Goal: Task Accomplishment & Management: Manage account settings

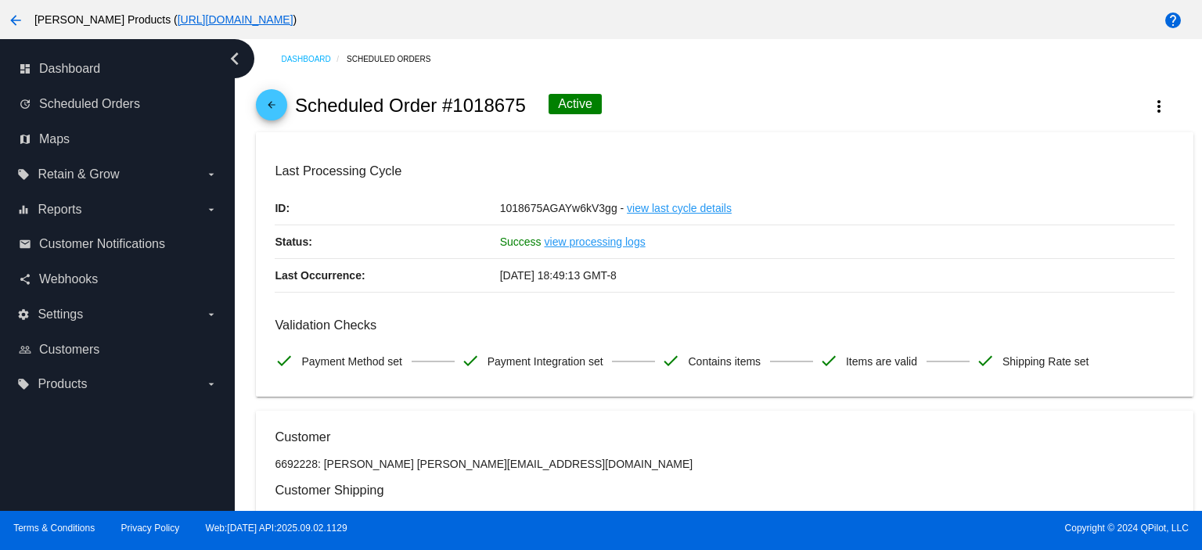
click at [277, 103] on mat-icon "arrow_back" at bounding box center [271, 108] width 19 height 19
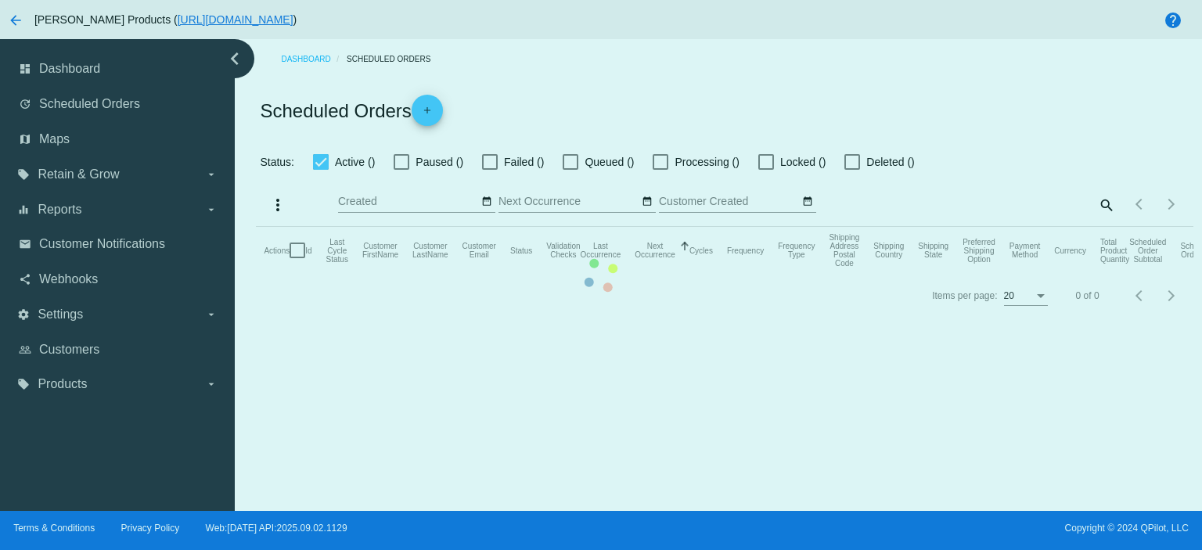
checkbox input "true"
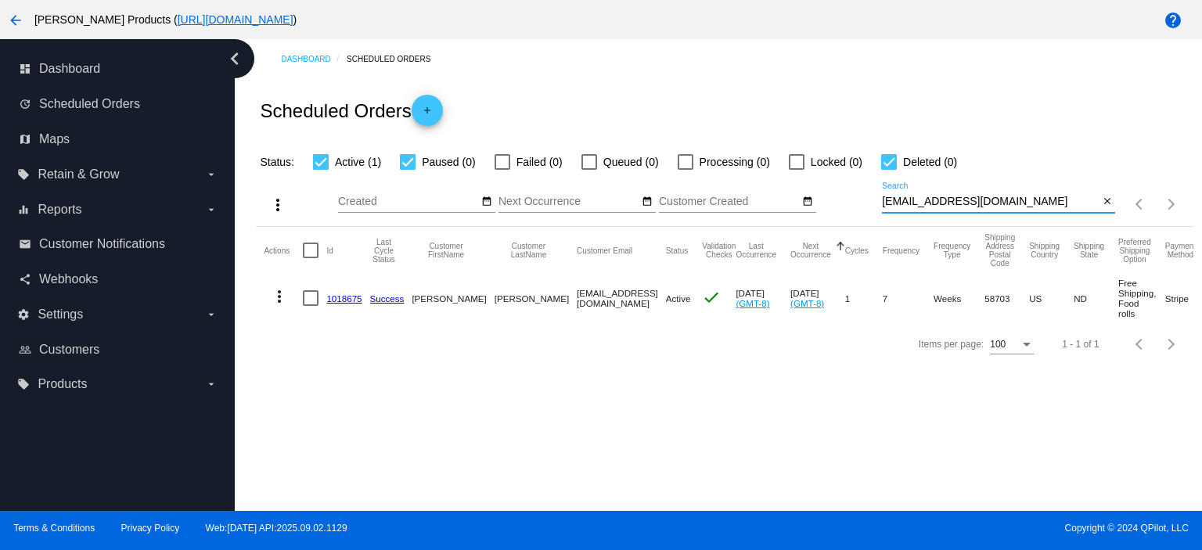
drag, startPoint x: 1001, startPoint y: 201, endPoint x: 871, endPoint y: 203, distance: 129.9
click at [871, 203] on div "more_vert Sep Jan Feb Mar [DATE]" at bounding box center [724, 199] width 937 height 56
paste input "wootonrm"
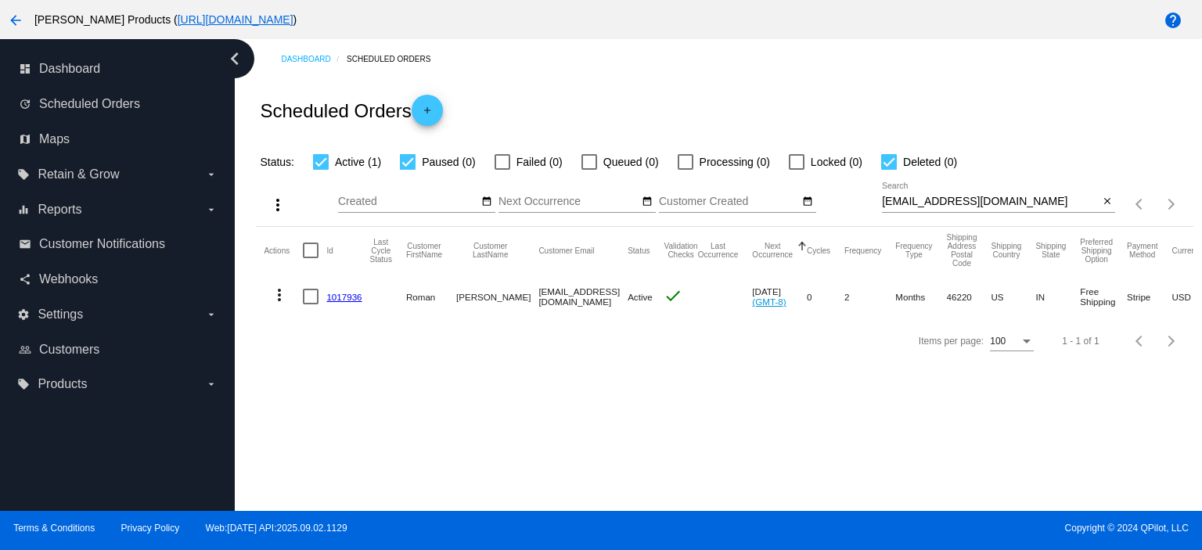
drag, startPoint x: 1009, startPoint y: 192, endPoint x: 912, endPoint y: 201, distance: 97.5
click at [912, 201] on div "[EMAIL_ADDRESS][DOMAIN_NAME] Search" at bounding box center [990, 197] width 217 height 31
drag, startPoint x: 998, startPoint y: 205, endPoint x: 871, endPoint y: 201, distance: 126.9
click at [871, 201] on div "more_vert Sep Jan Feb Mar [DATE]" at bounding box center [724, 199] width 937 height 56
paste input "[PERSON_NAME]@graybullbulldogs"
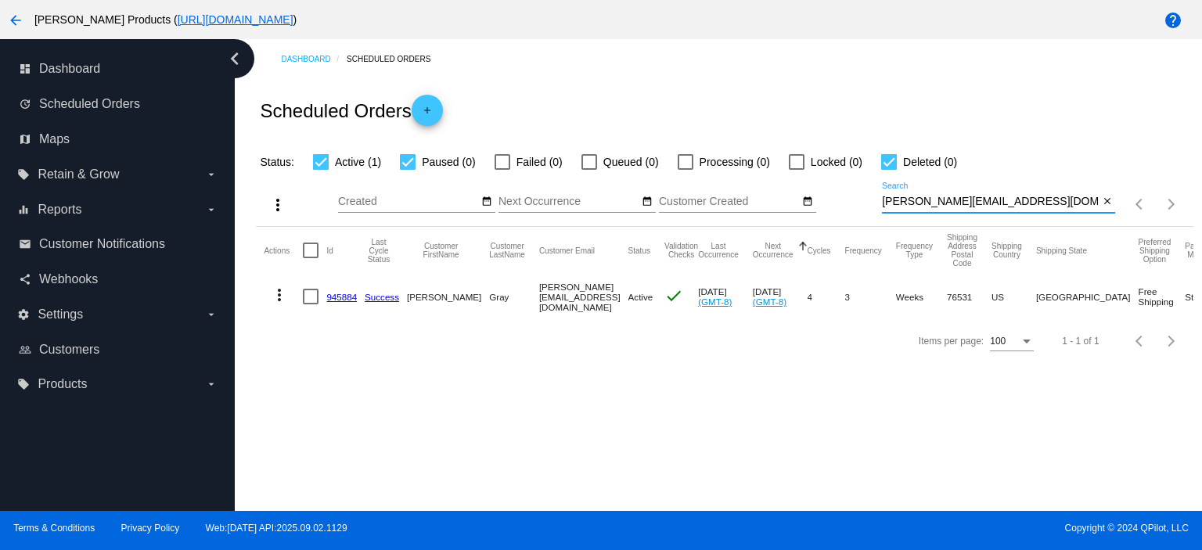
type input "[PERSON_NAME][EMAIL_ADDRESS][DOMAIN_NAME]"
click at [341, 297] on link "945884" at bounding box center [341, 297] width 31 height 10
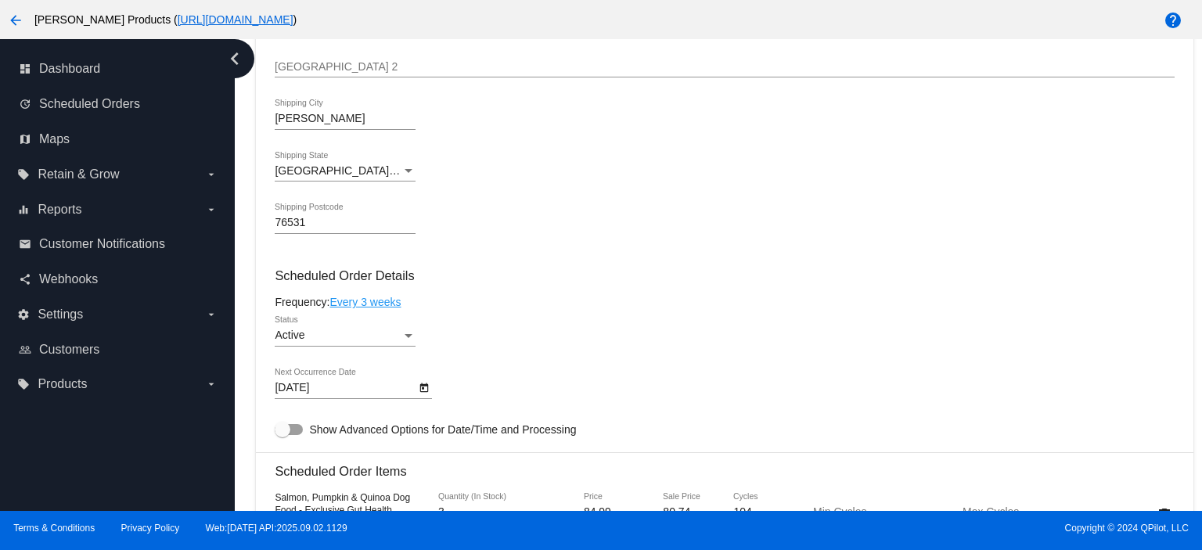
scroll to position [834, 0]
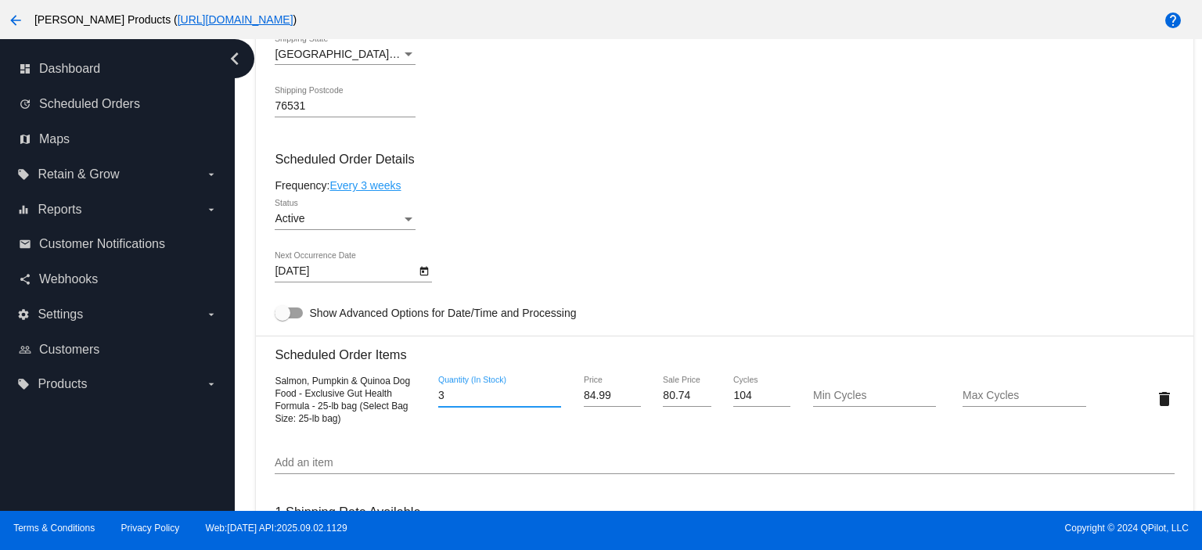
drag, startPoint x: 445, startPoint y: 403, endPoint x: 405, endPoint y: 393, distance: 40.4
click at [420, 404] on div "Salmon, Pumpkin & Quinoa Dog Food - Exclusive Gut Health Formula - 25-lb bag (S…" at bounding box center [724, 399] width 899 height 50
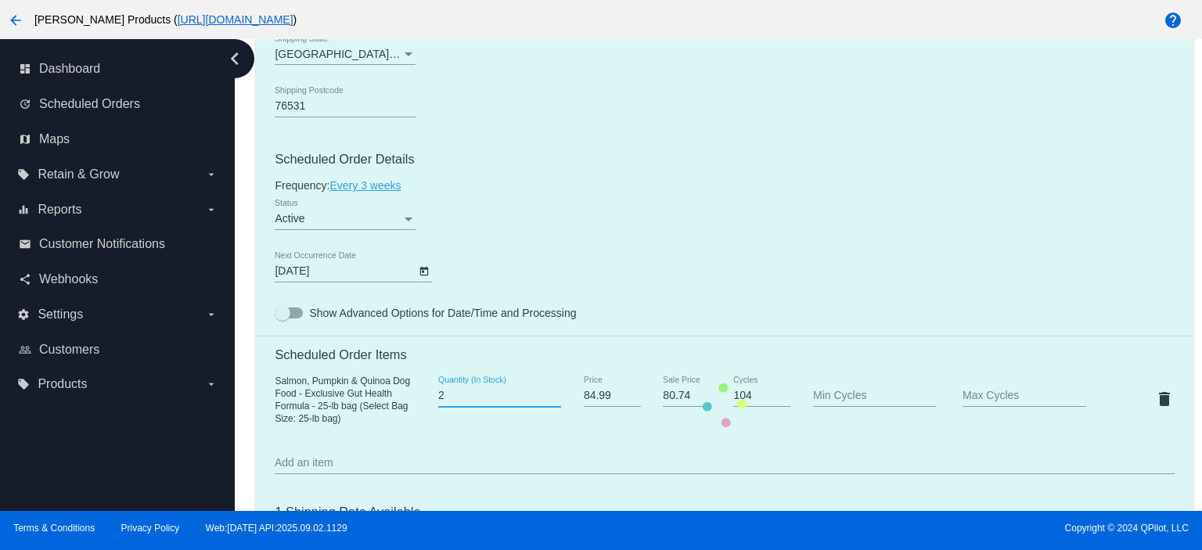
type input "2"
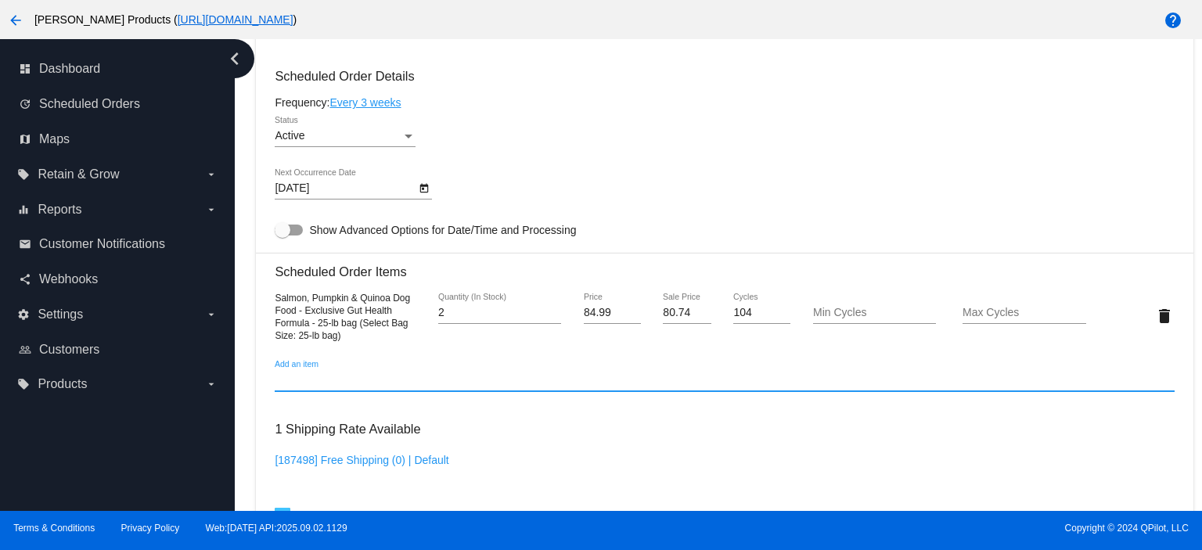
scroll to position [1043, 0]
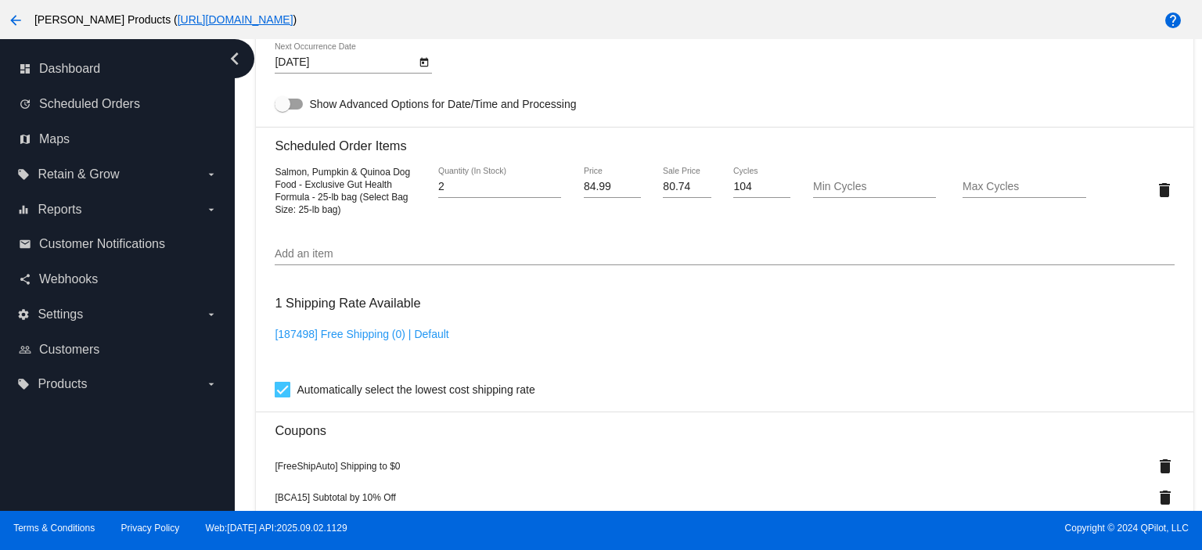
click at [303, 265] on div "Add an item" at bounding box center [724, 250] width 899 height 31
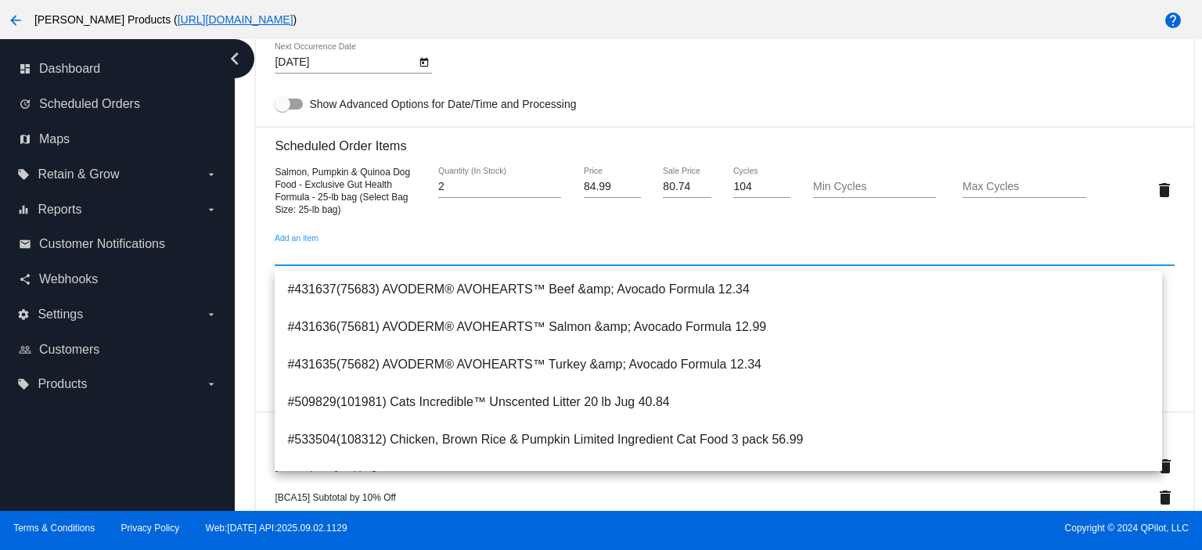
scroll to position [3068, 0]
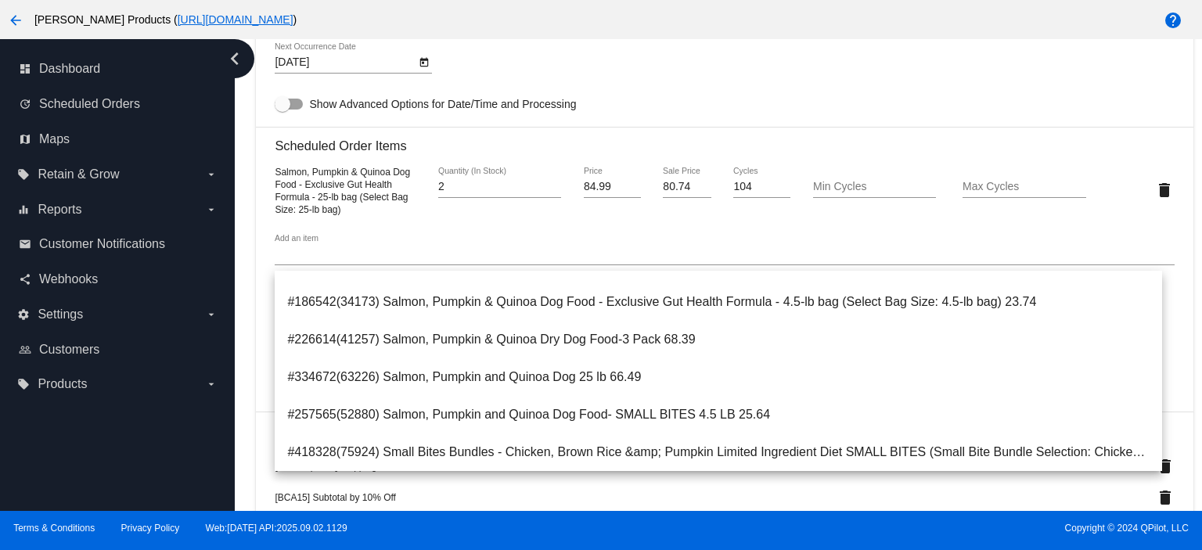
click at [525, 513] on div "Terms & Conditions Privacy Policy Web:[DATE] API:2025.09.02.1129 Copyright © 20…" at bounding box center [601, 530] width 1202 height 39
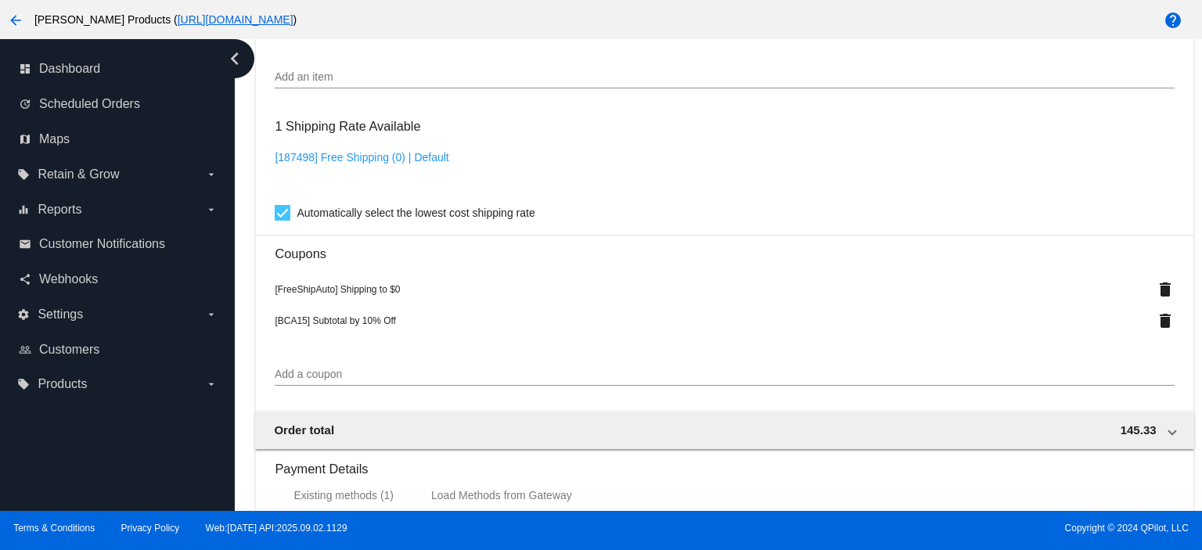
scroll to position [1252, 0]
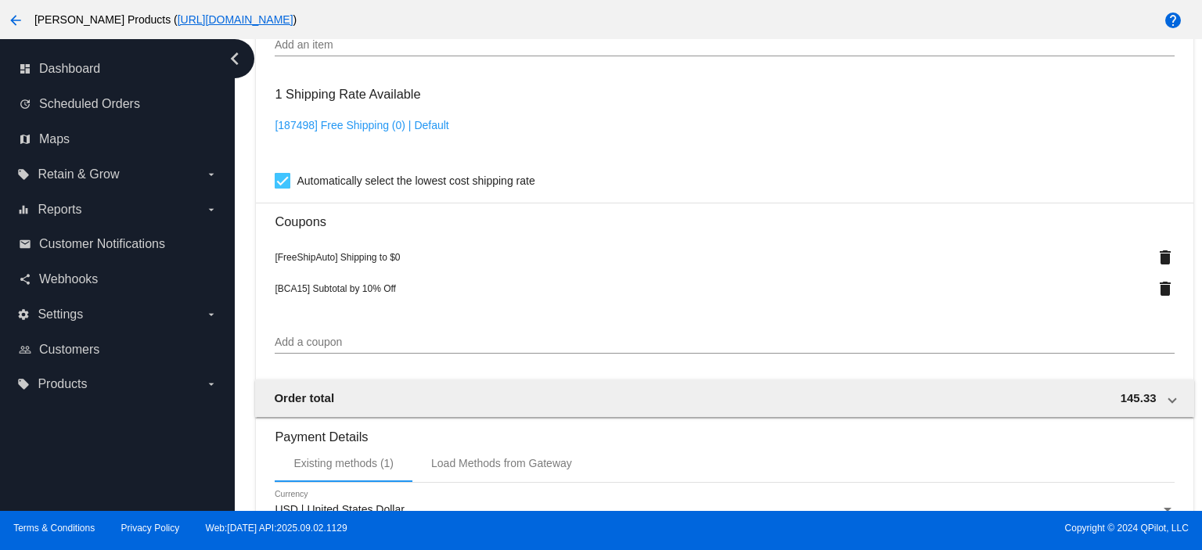
click at [326, 345] on input "Add a coupon" at bounding box center [724, 343] width 899 height 13
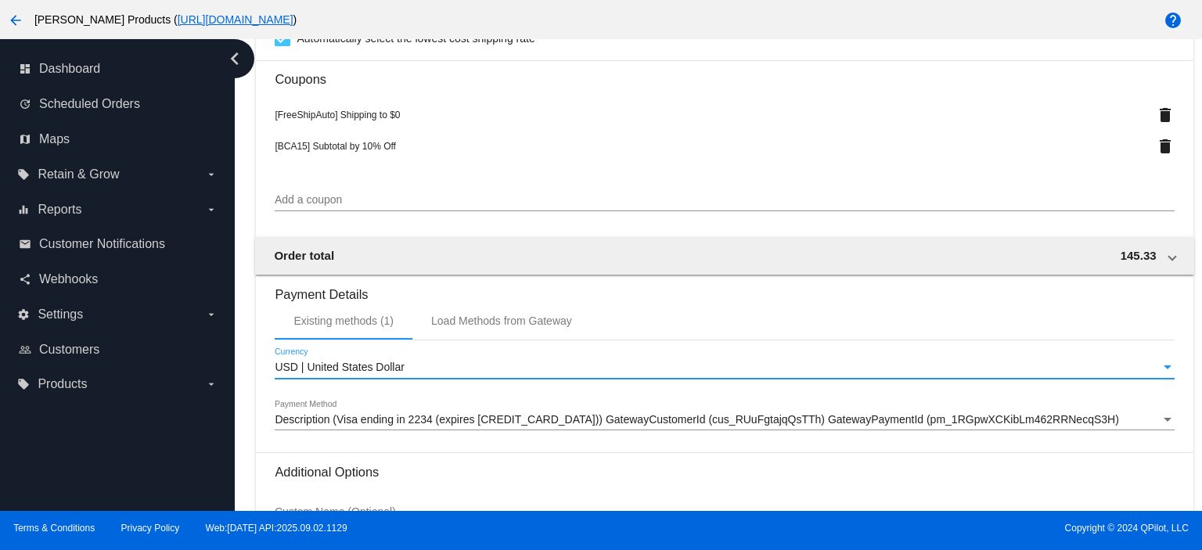
scroll to position [1564, 0]
